Goal: Task Accomplishment & Management: Complete application form

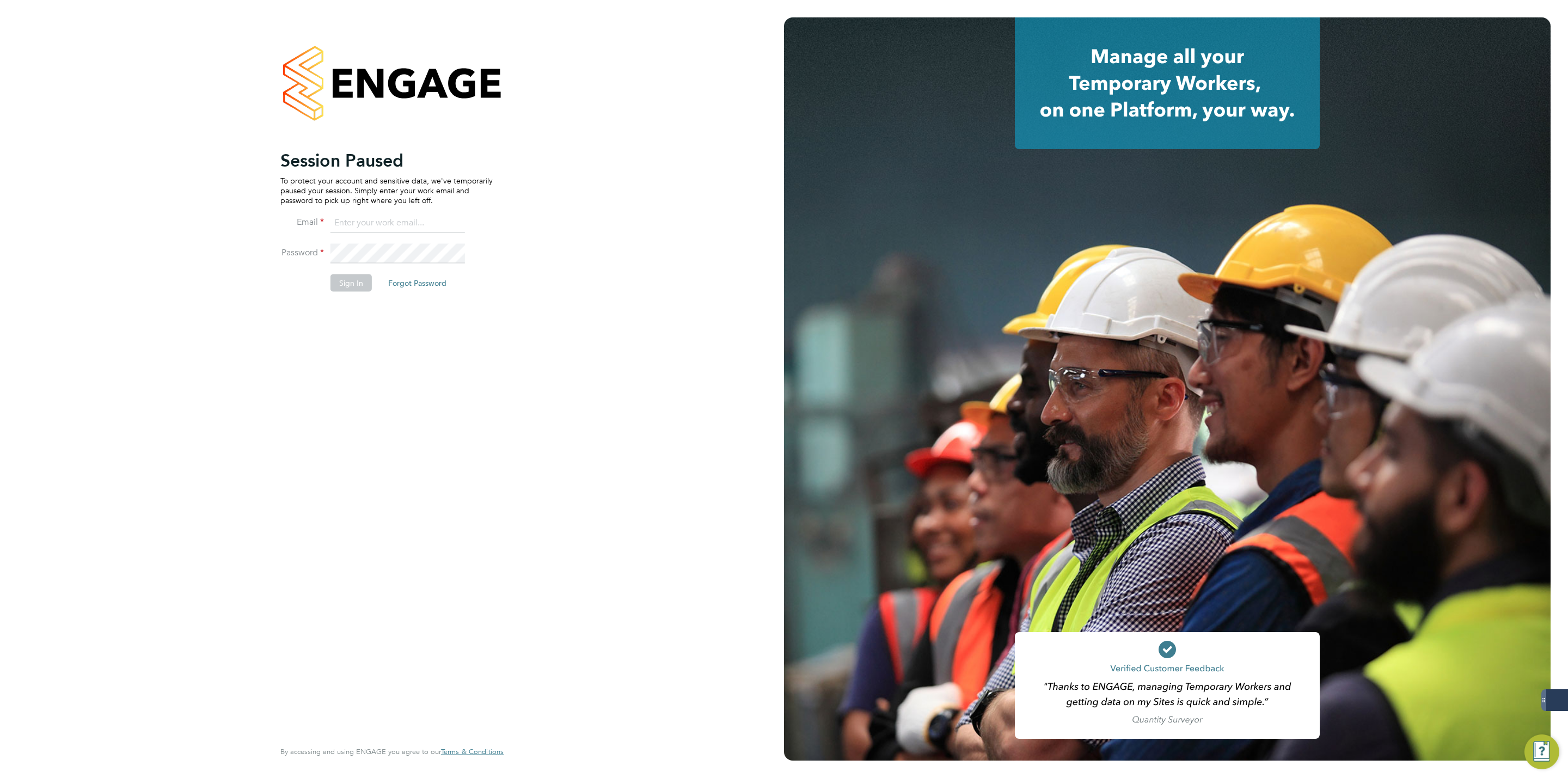
click at [433, 218] on input at bounding box center [397, 223] width 134 height 20
type input "george@mmpconsultancy.co.uk"
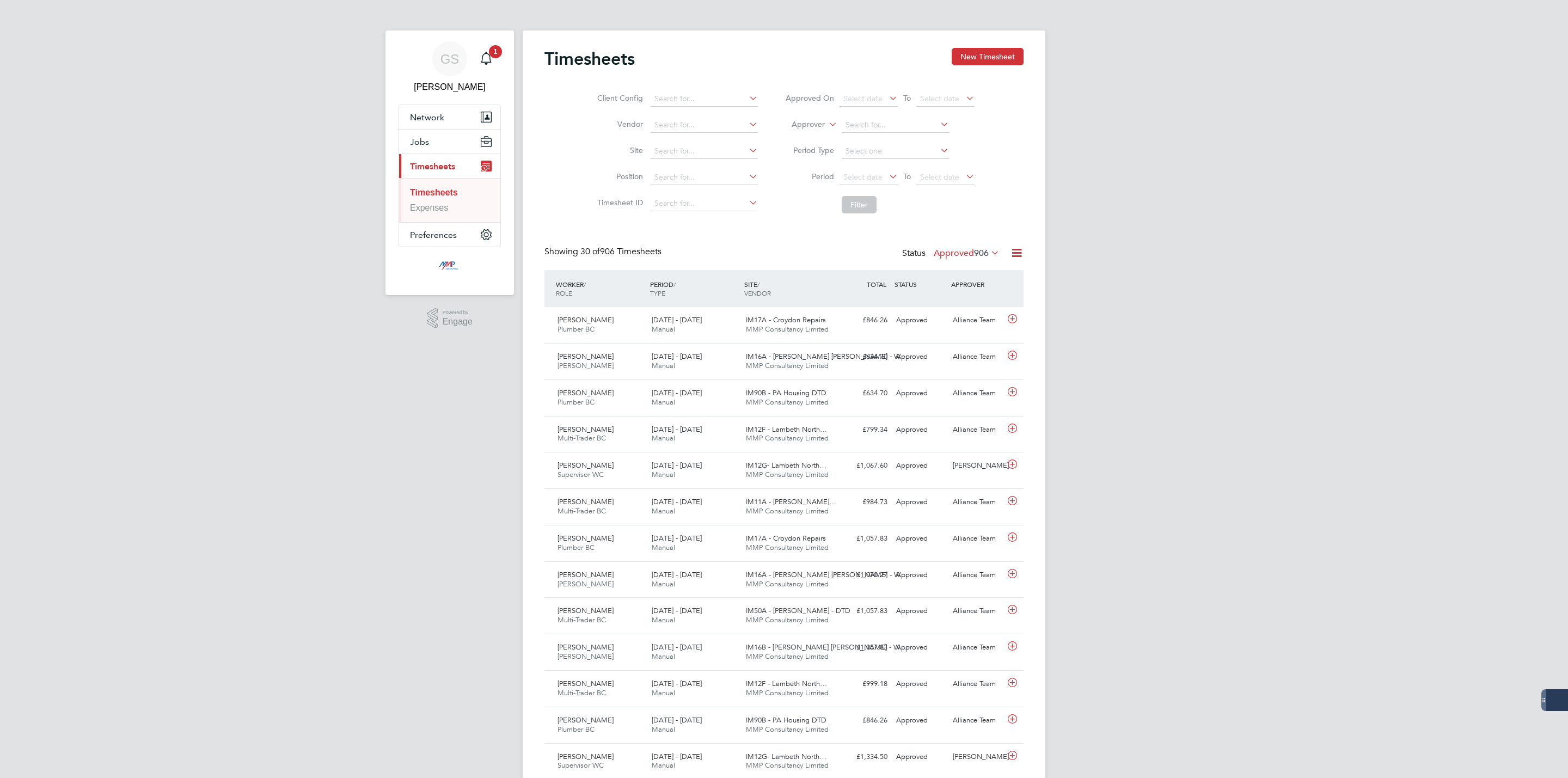
click at [1010, 61] on button "New Timesheet" at bounding box center [988, 56] width 72 height 17
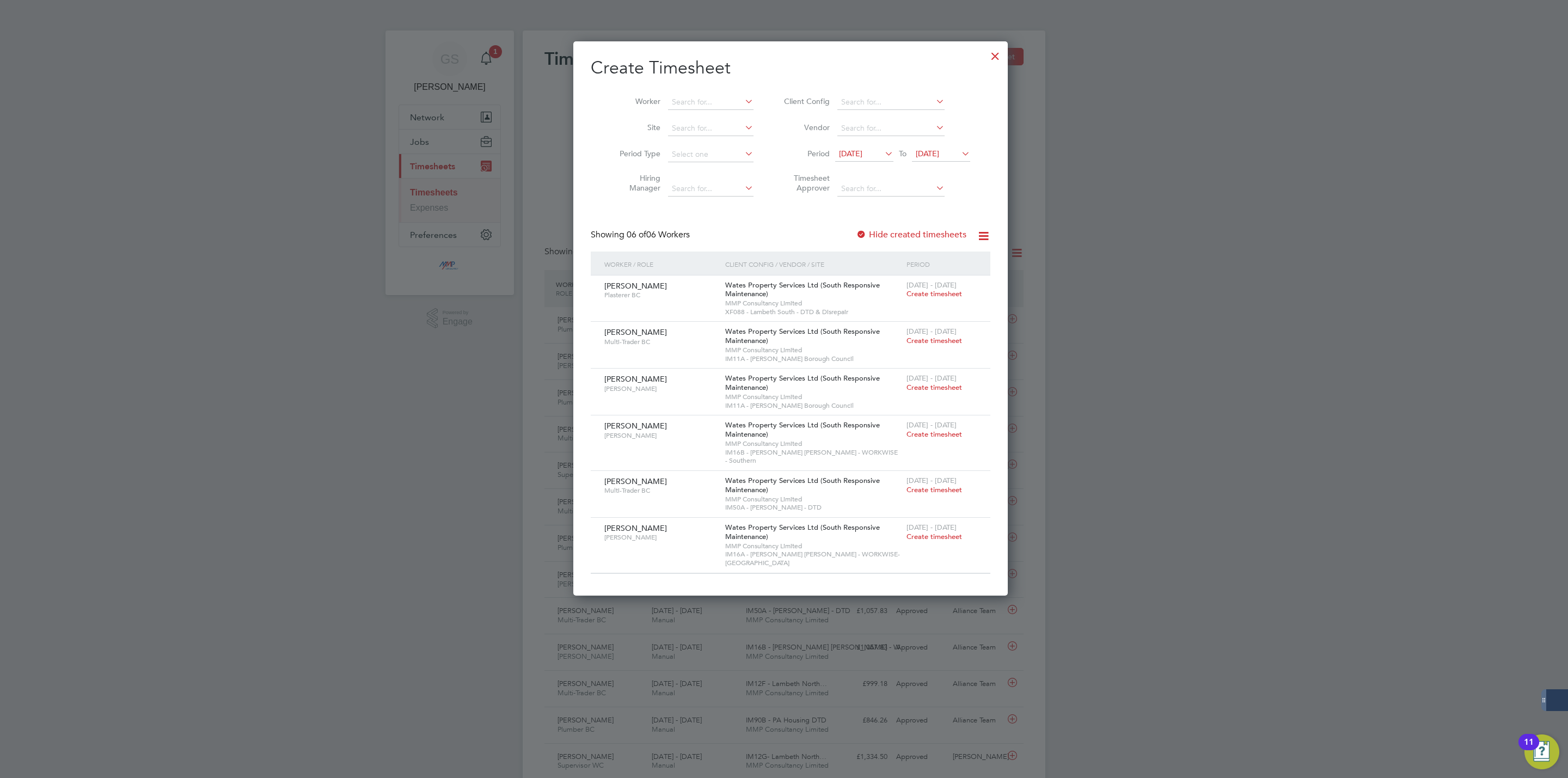
click at [908, 230] on label "Hide created timesheets" at bounding box center [911, 235] width 111 height 11
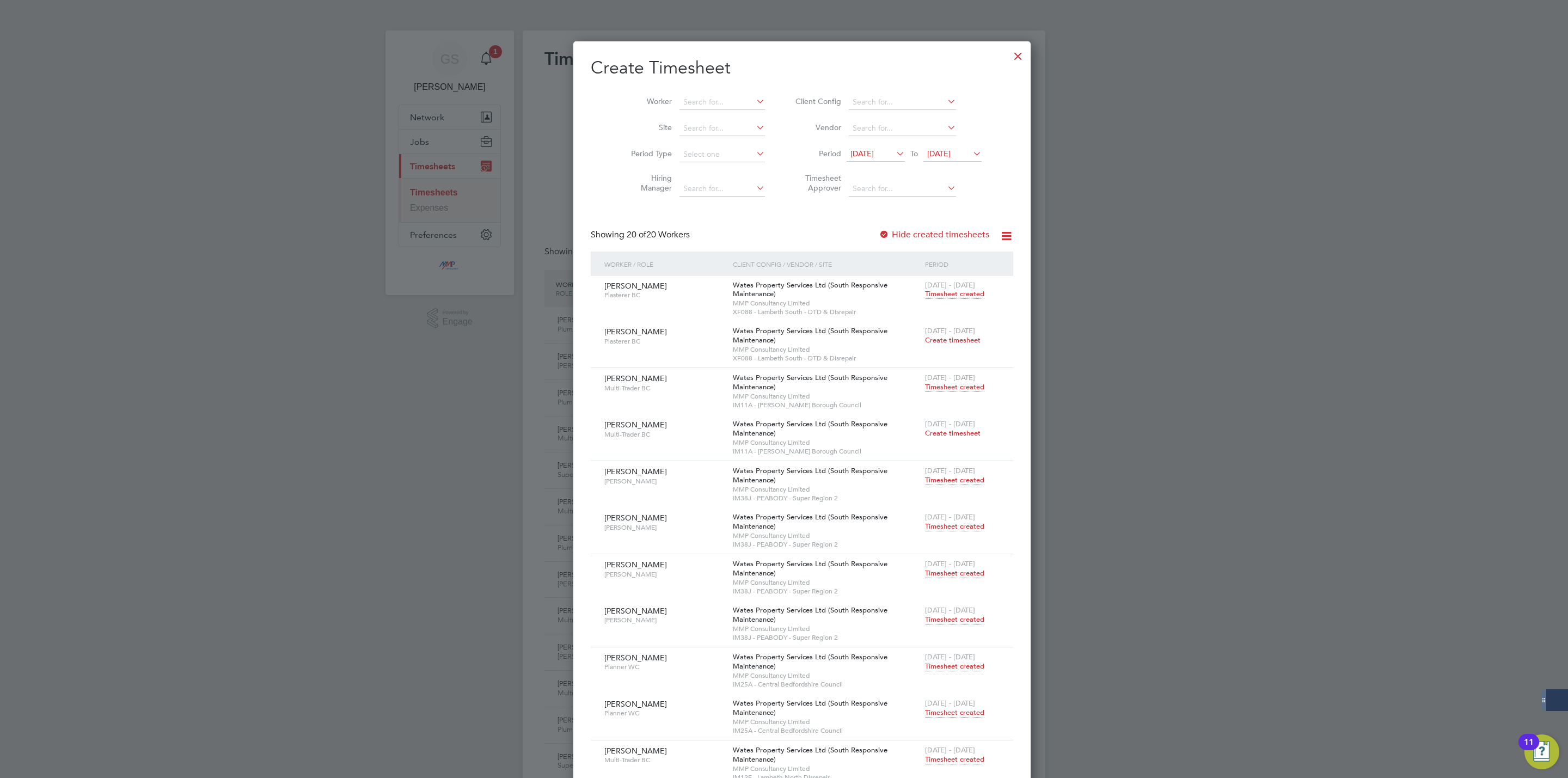
click at [1008, 59] on div at bounding box center [1018, 53] width 20 height 20
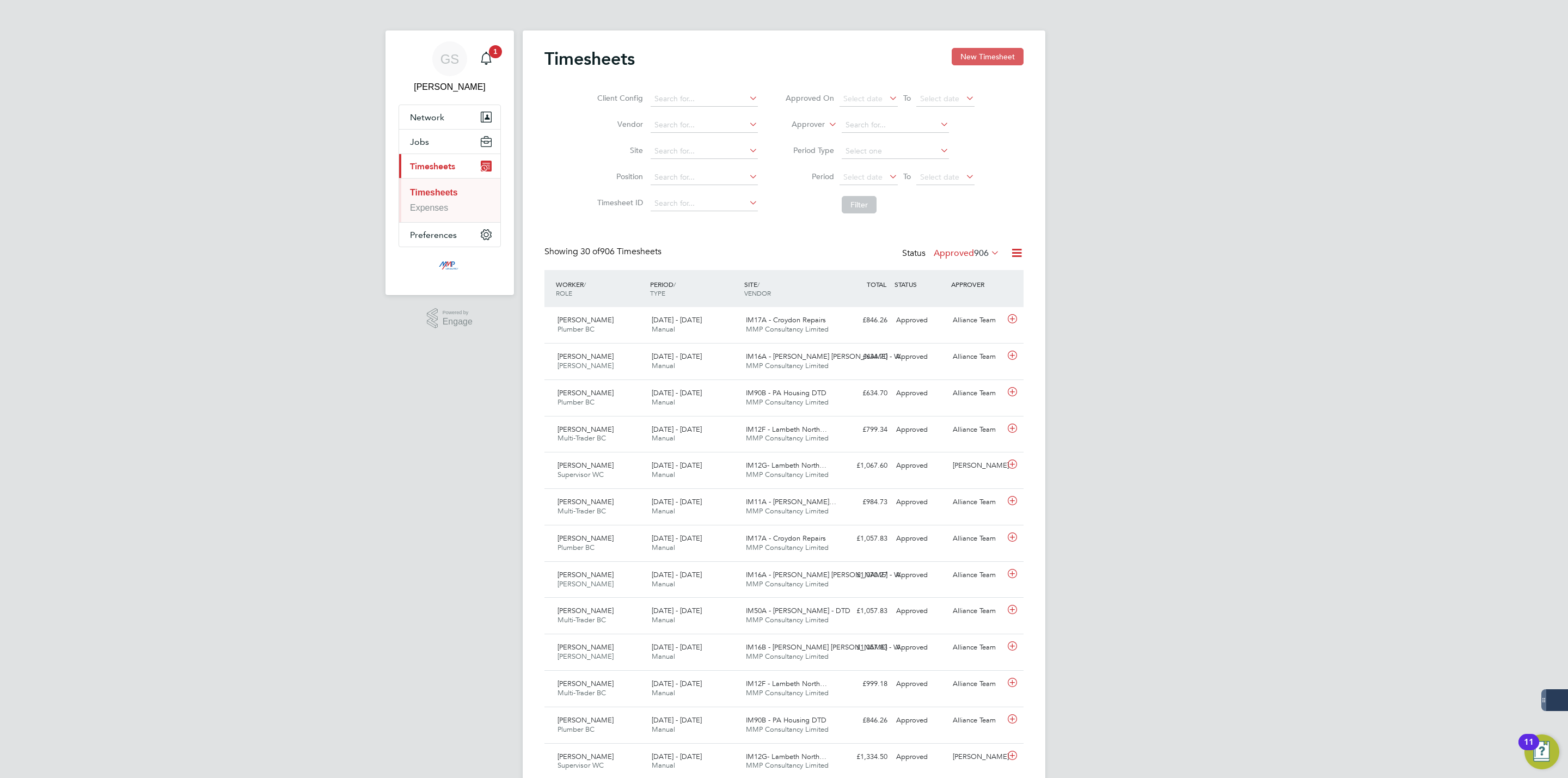
click at [969, 59] on button "New Timesheet" at bounding box center [988, 56] width 72 height 17
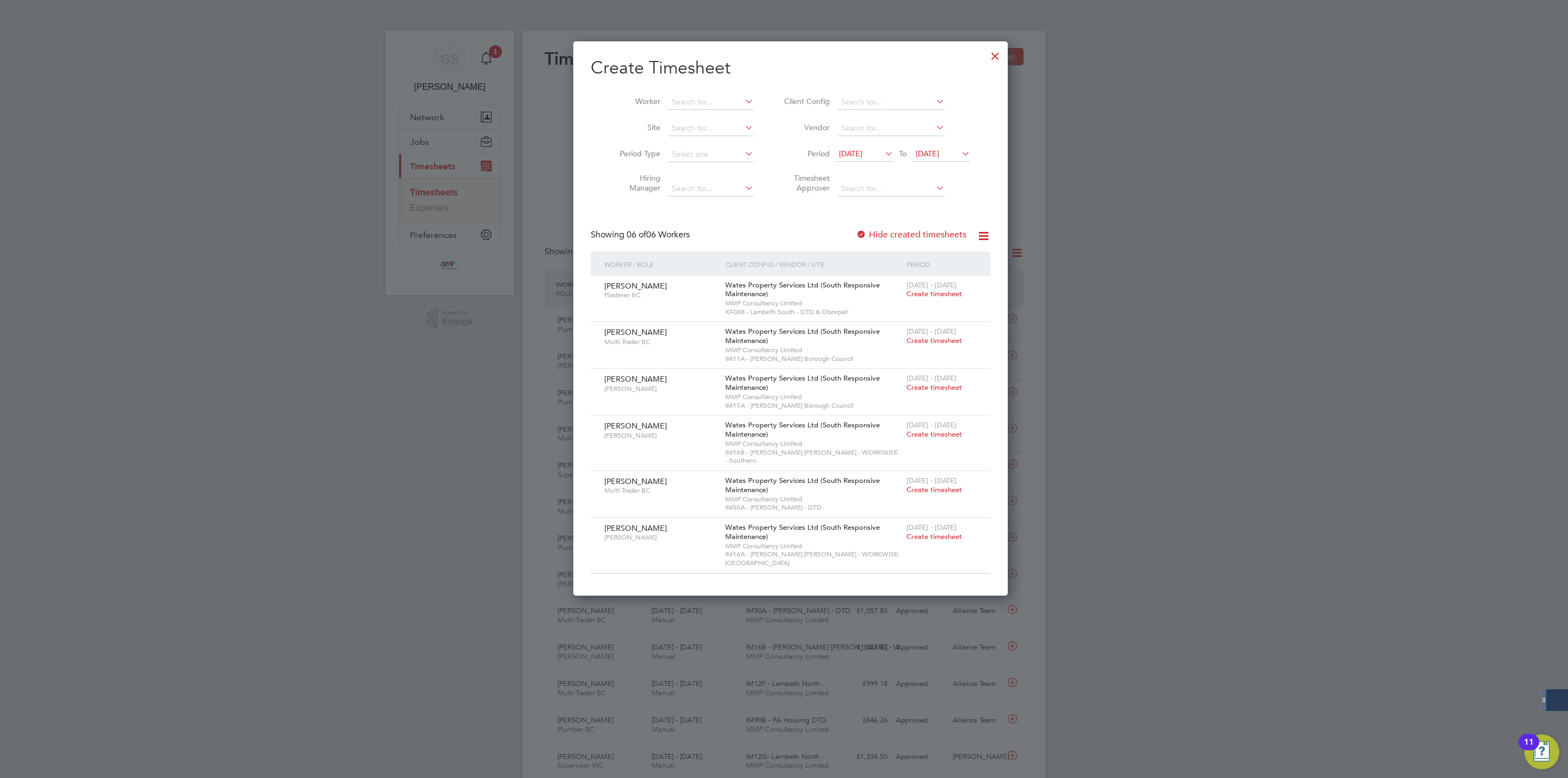
click at [985, 59] on div at bounding box center [995, 53] width 20 height 20
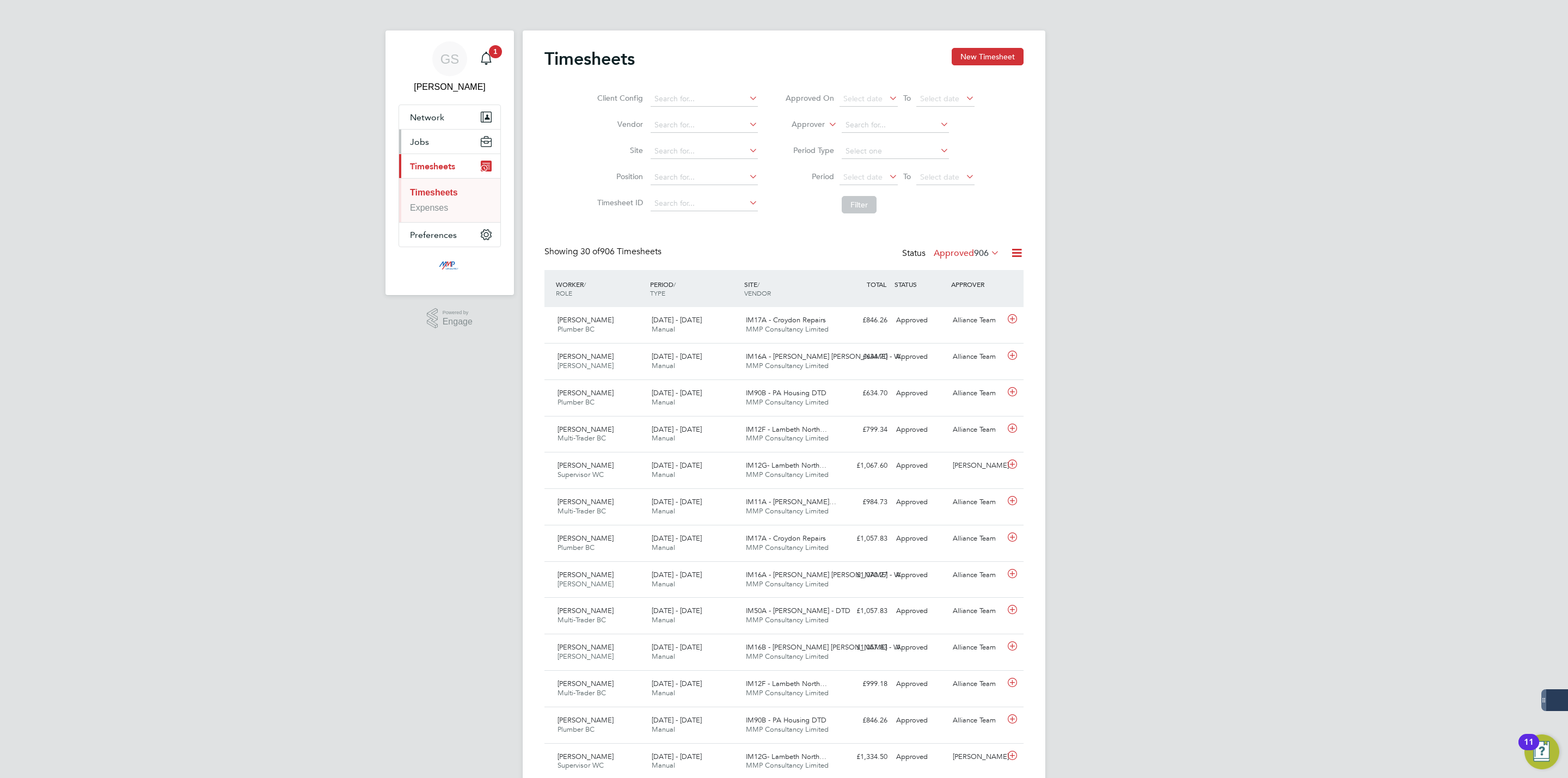
click at [429, 144] on button "Jobs" at bounding box center [450, 141] width 101 height 24
click at [443, 183] on link "Vacancies" at bounding box center [429, 183] width 40 height 9
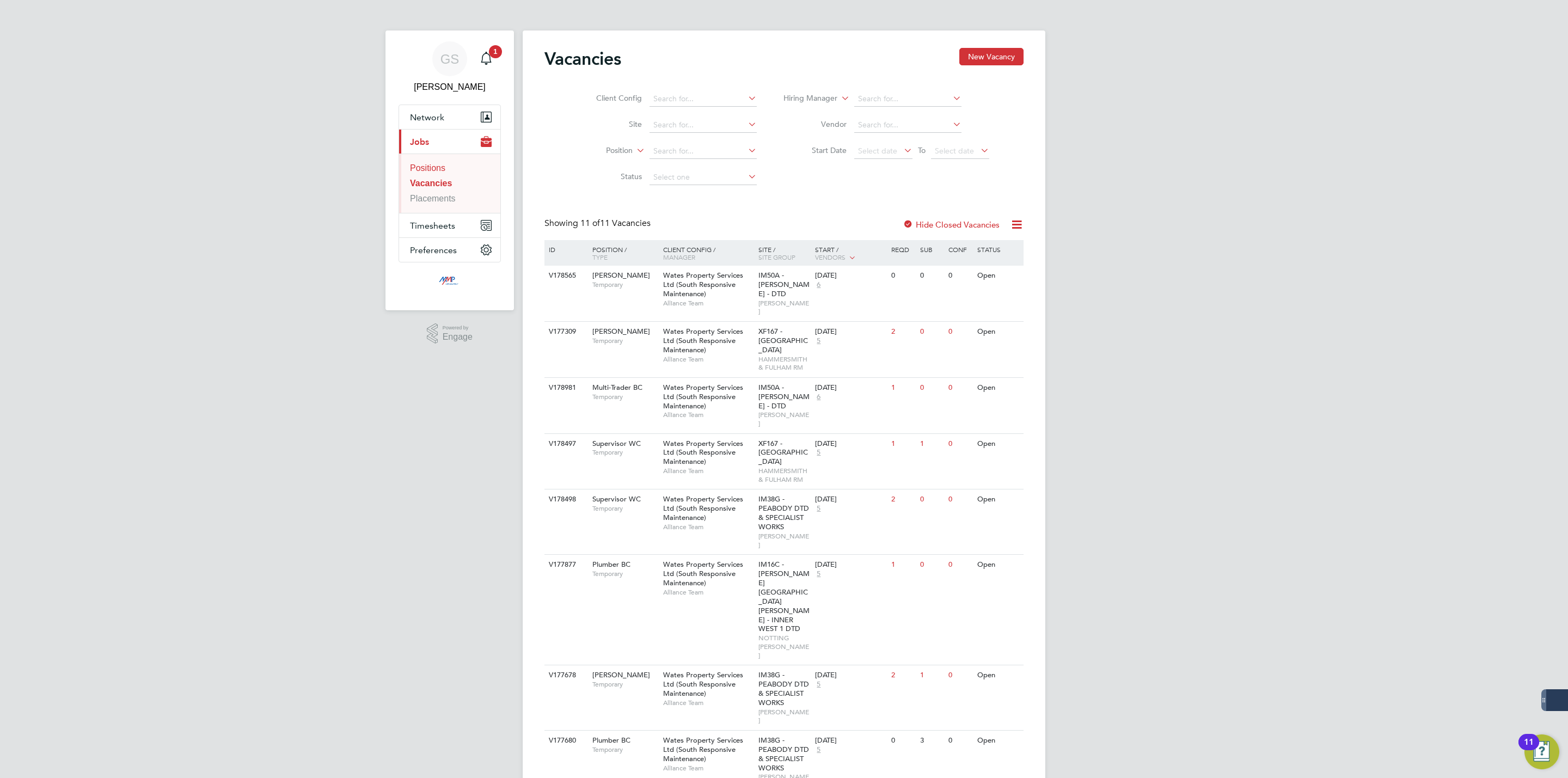
click at [434, 173] on link "Positions" at bounding box center [427, 168] width 36 height 9
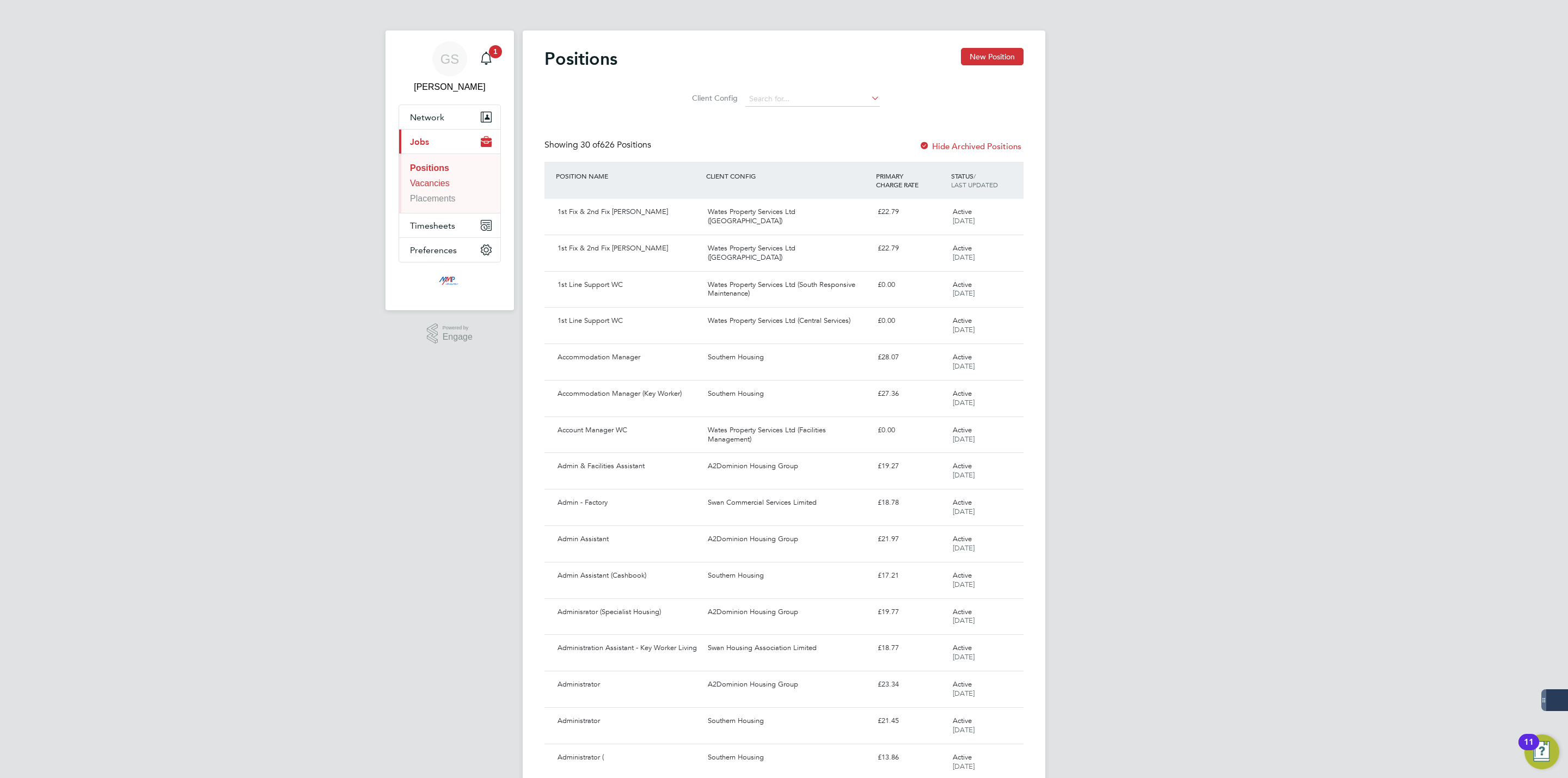
click at [441, 186] on link "Vacancies" at bounding box center [429, 183] width 40 height 9
